Goal: Use online tool/utility: Utilize a website feature to perform a specific function

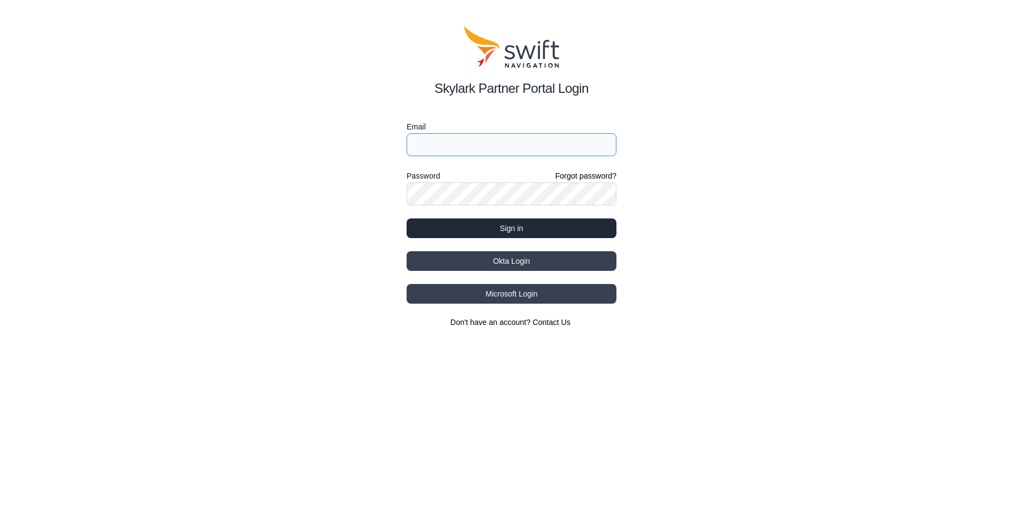
type input "[PERSON_NAME][EMAIL_ADDRESS][DOMAIN_NAME]"
click at [505, 226] on button "Sign in" at bounding box center [511, 229] width 210 height 20
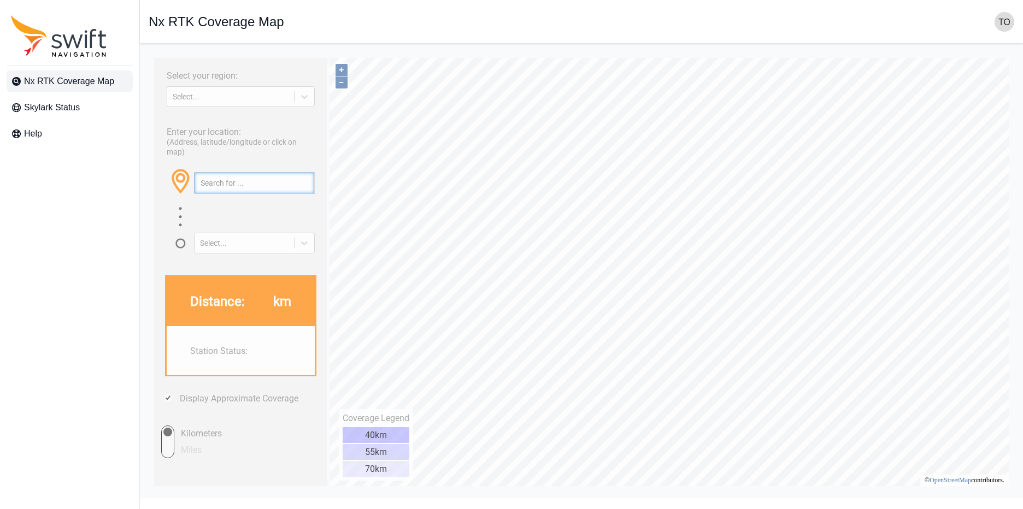
click at [287, 193] on input "text" at bounding box center [255, 183] width 120 height 21
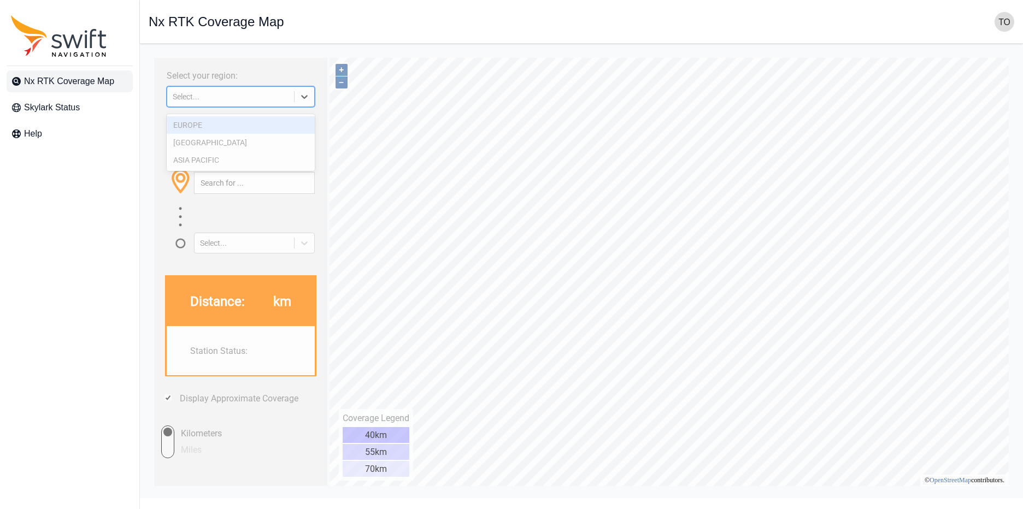
click at [310, 92] on div at bounding box center [304, 97] width 20 height 20
click at [281, 164] on div "ASIA PACIFIC" at bounding box center [241, 159] width 148 height 17
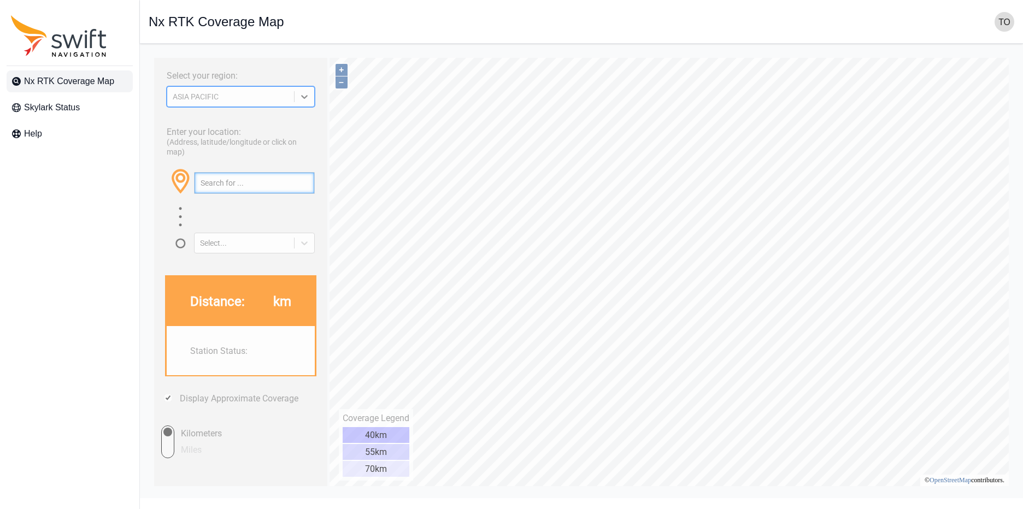
click at [226, 189] on input "text" at bounding box center [255, 183] width 120 height 21
paste input "[STREET_ADDRESS]"
click at [301, 249] on icon at bounding box center [304, 243] width 11 height 11
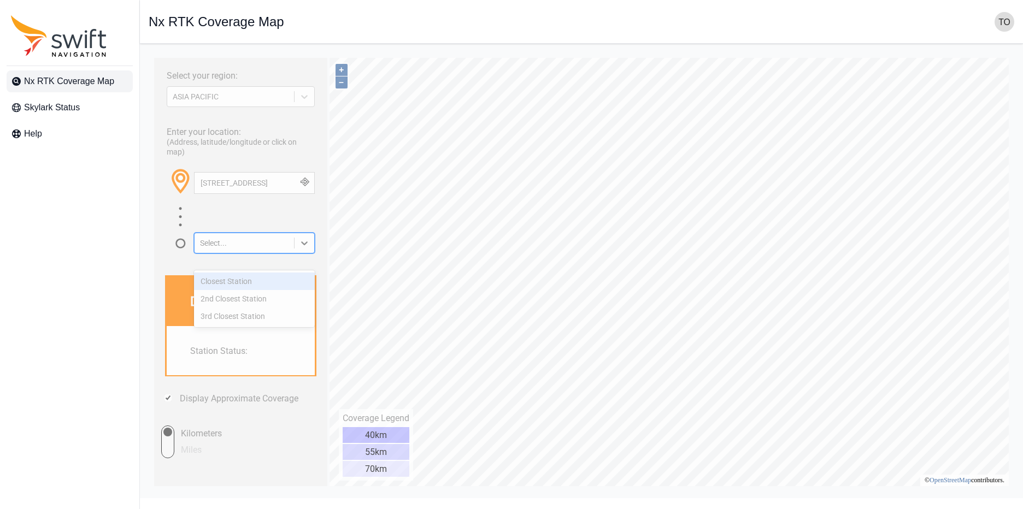
click at [286, 282] on div "Closest Station" at bounding box center [254, 281] width 121 height 17
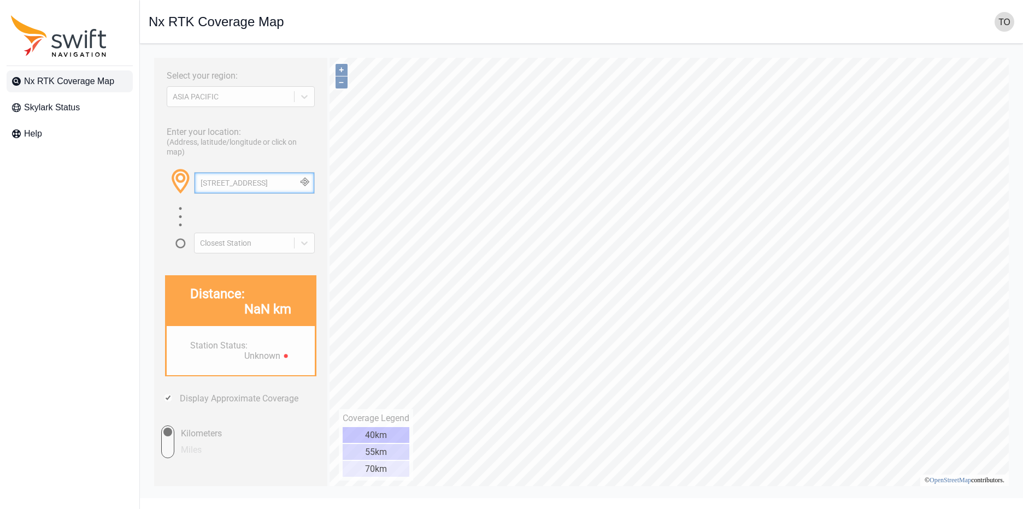
click at [280, 193] on input "[STREET_ADDRESS]" at bounding box center [255, 183] width 120 height 21
drag, startPoint x: 289, startPoint y: 193, endPoint x: 189, endPoint y: 249, distance: 114.5
click at [149, 52] on html "Select your region: [GEOGRAPHIC_DATA] PACIFIC Enter your location: (Address, la…" at bounding box center [581, 52] width 865 height 0
type input "2"
paste input "[STREET_ADDRESS]"
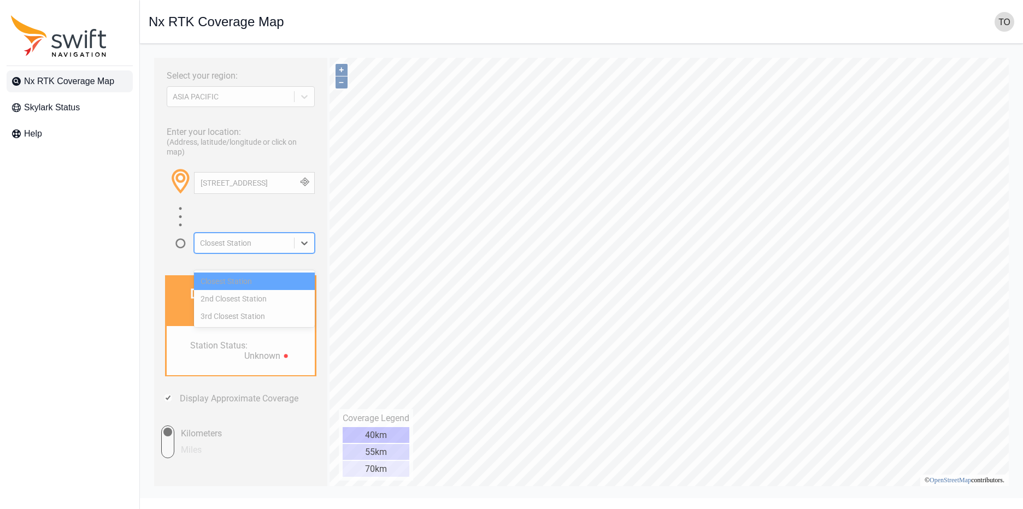
click at [299, 249] on icon at bounding box center [304, 243] width 11 height 11
click at [290, 279] on div "Closest Station" at bounding box center [254, 281] width 121 height 17
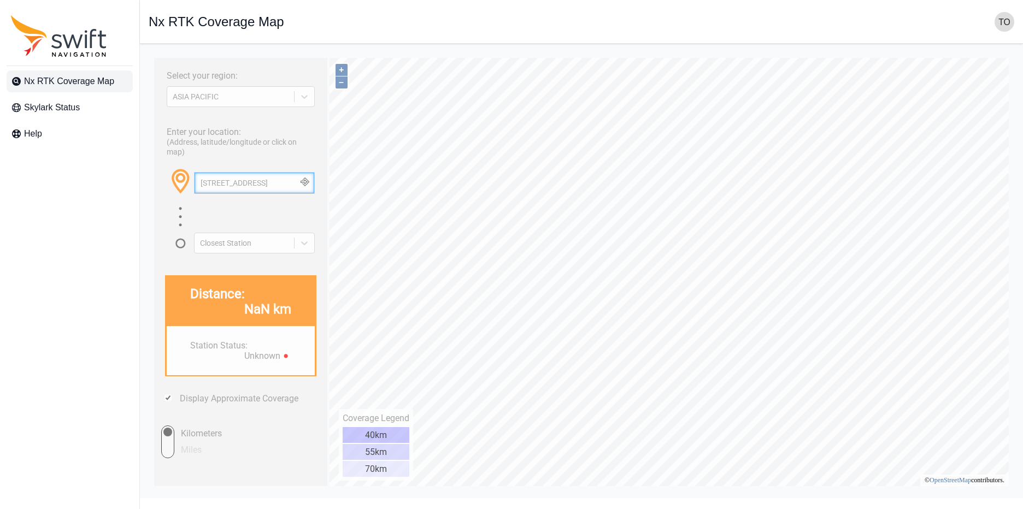
scroll to position [0, 71]
click at [993, 52] on div "Select your region: [GEOGRAPHIC_DATA] PACIFIC Enter your location: (Address, la…" at bounding box center [581, 52] width 865 height 0
paste input "26.647887121359982, 127.9233804119395"
click at [310, 193] on button "button" at bounding box center [305, 183] width 18 height 21
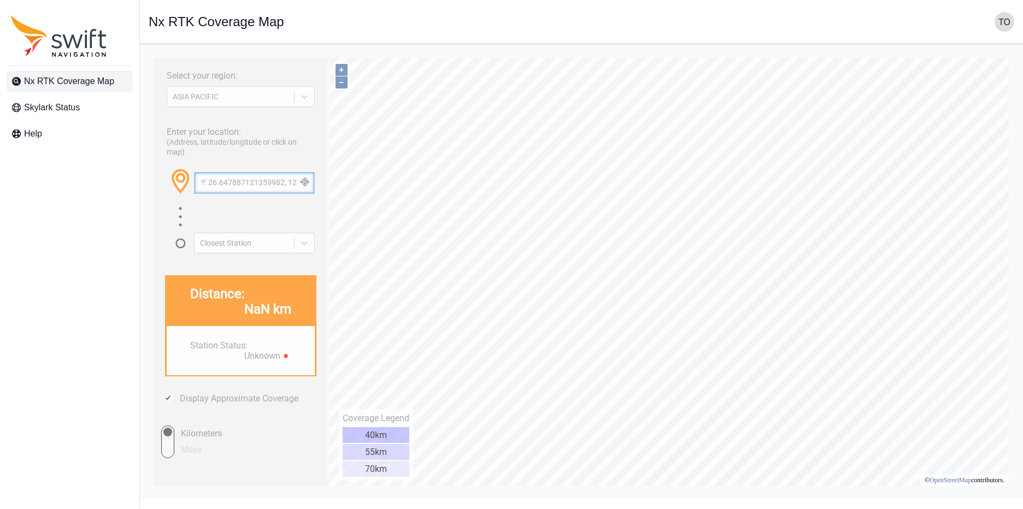
scroll to position [0, 60]
click at [214, 193] on input "〒26.647887121359982, 127.9233804119395" at bounding box center [255, 183] width 120 height 21
type input "26.647887121359982, 127.9233804119395"
